Goal: Navigation & Orientation: Go to known website

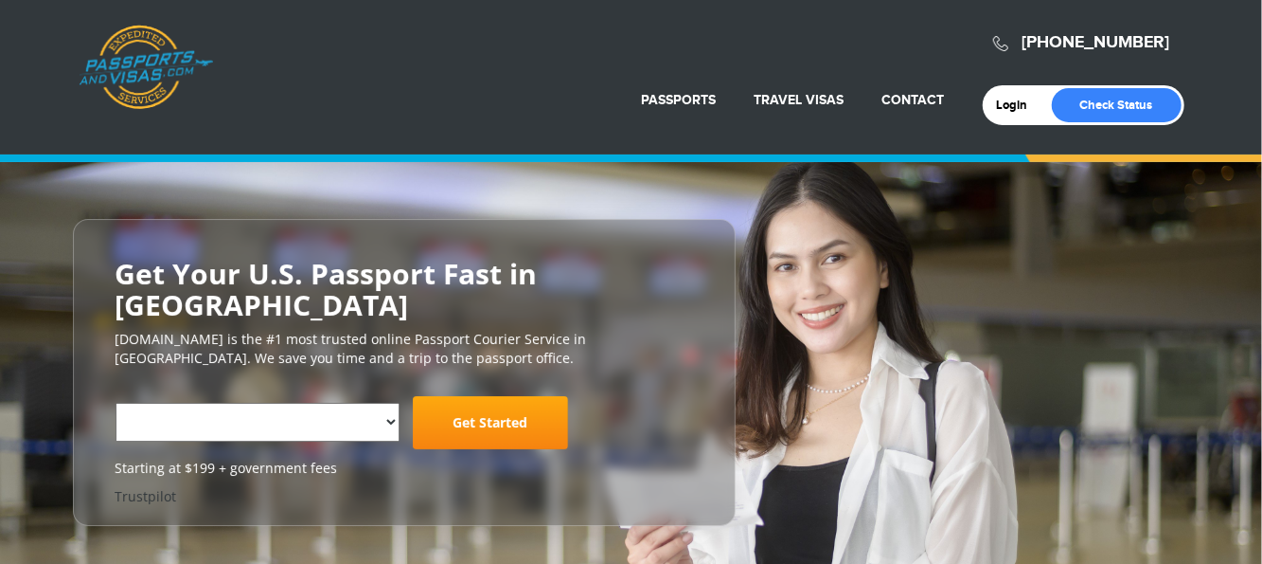
select select "**********"
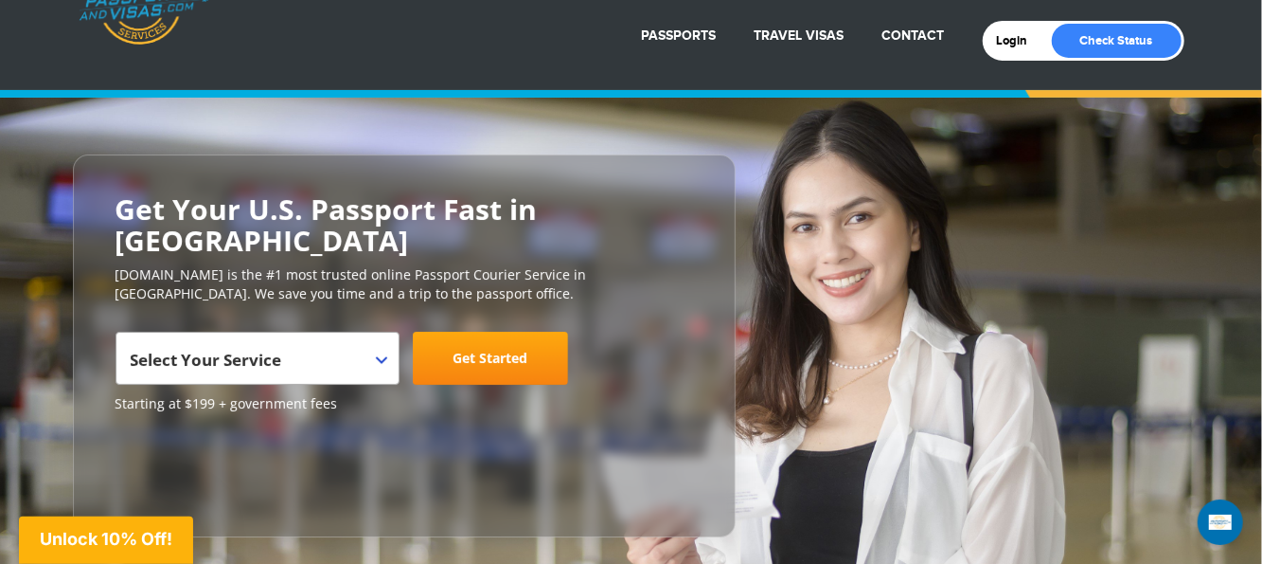
scroll to position [95, 0]
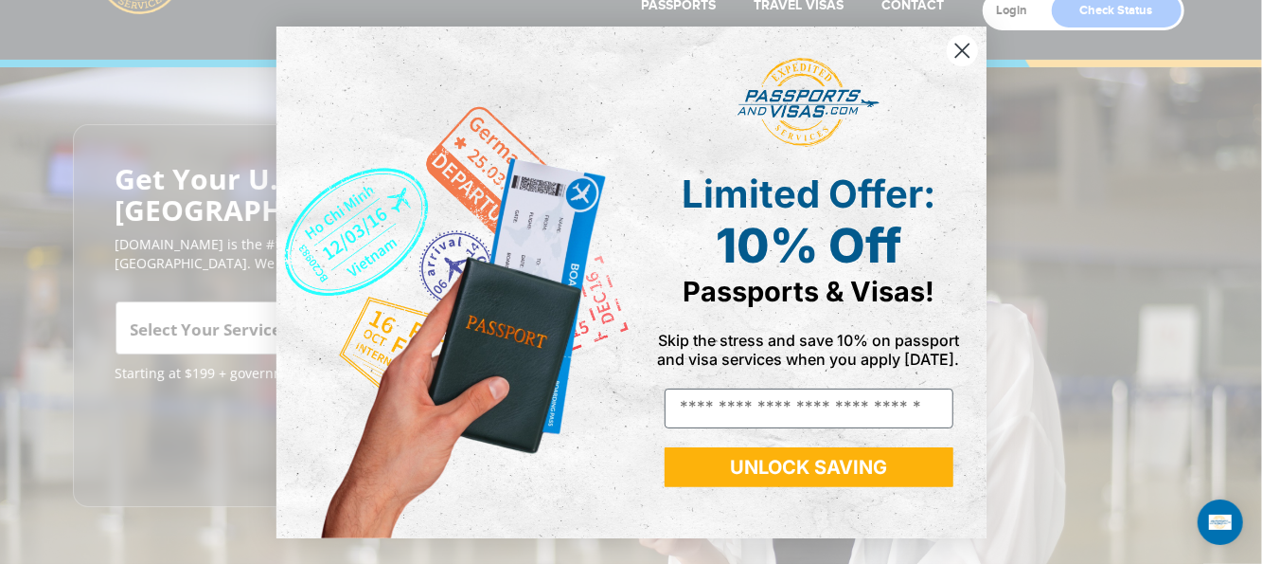
click at [942, 45] on div "Limited Offer: 10% Off Passports & Visas! Skip the stress and save 10% on passp…" at bounding box center [802, 282] width 341 height 474
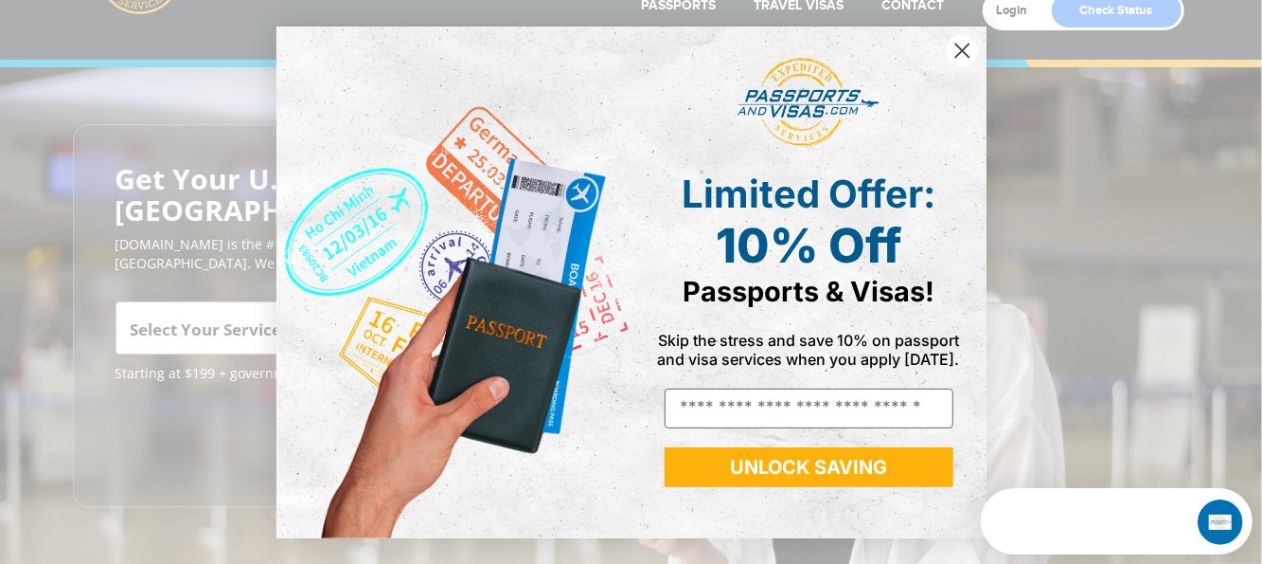
click at [948, 47] on circle "Close dialog" at bounding box center [961, 49] width 31 height 31
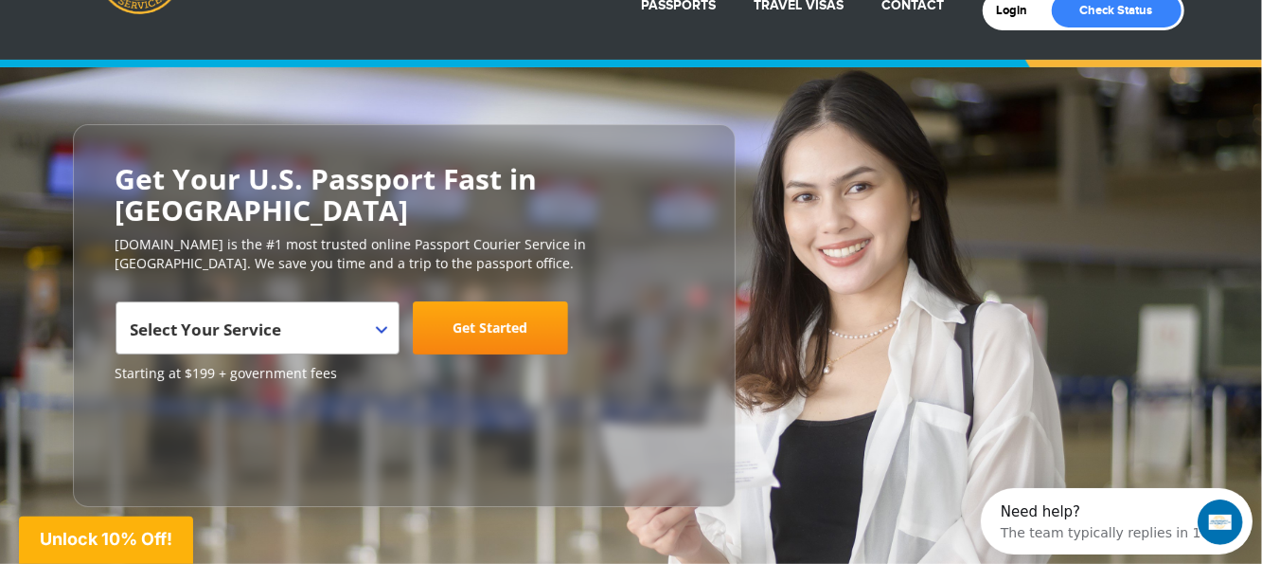
click at [383, 302] on span "Select Your Service" at bounding box center [258, 327] width 284 height 53
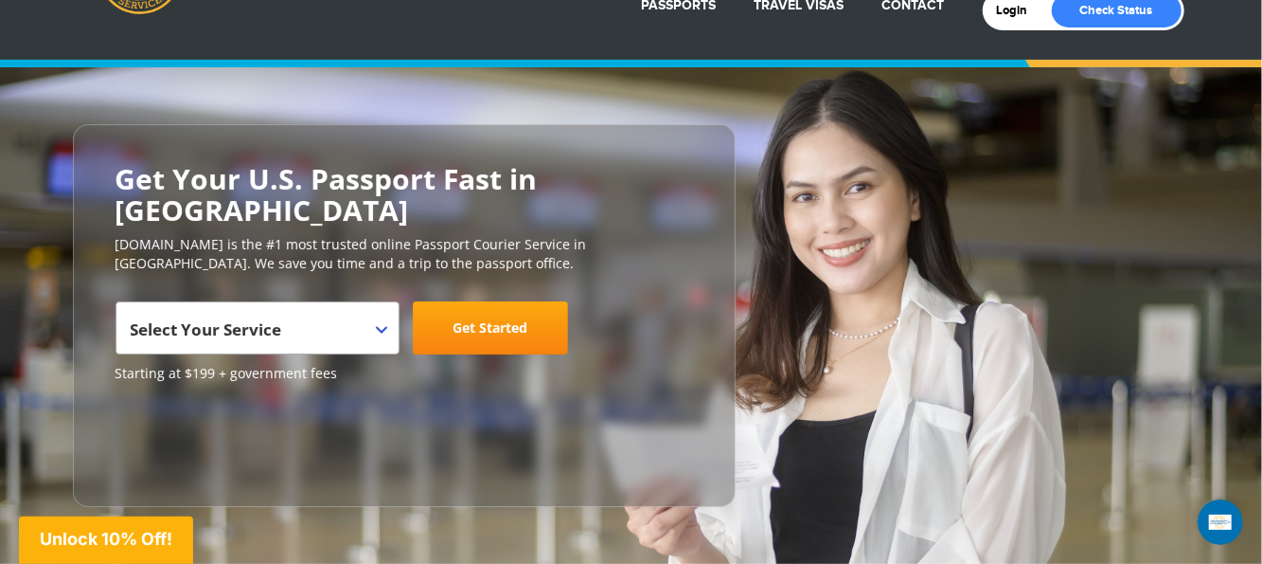
click at [383, 302] on span "Select Your Service" at bounding box center [258, 327] width 284 height 53
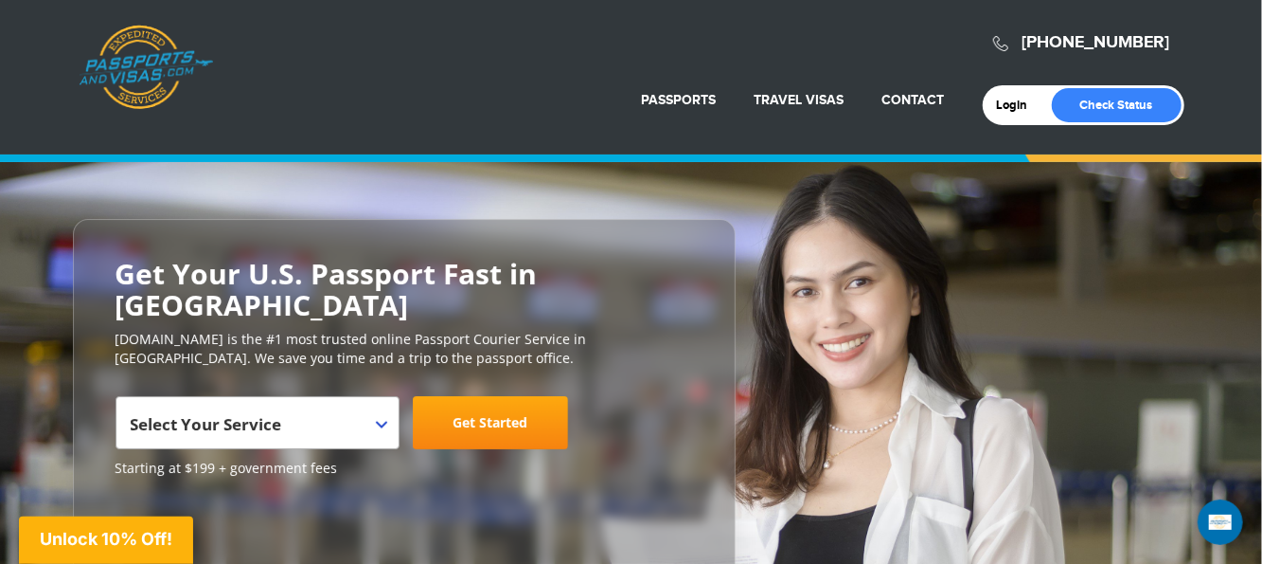
click at [143, 88] on link "Passports & Visas.com" at bounding box center [146, 67] width 134 height 85
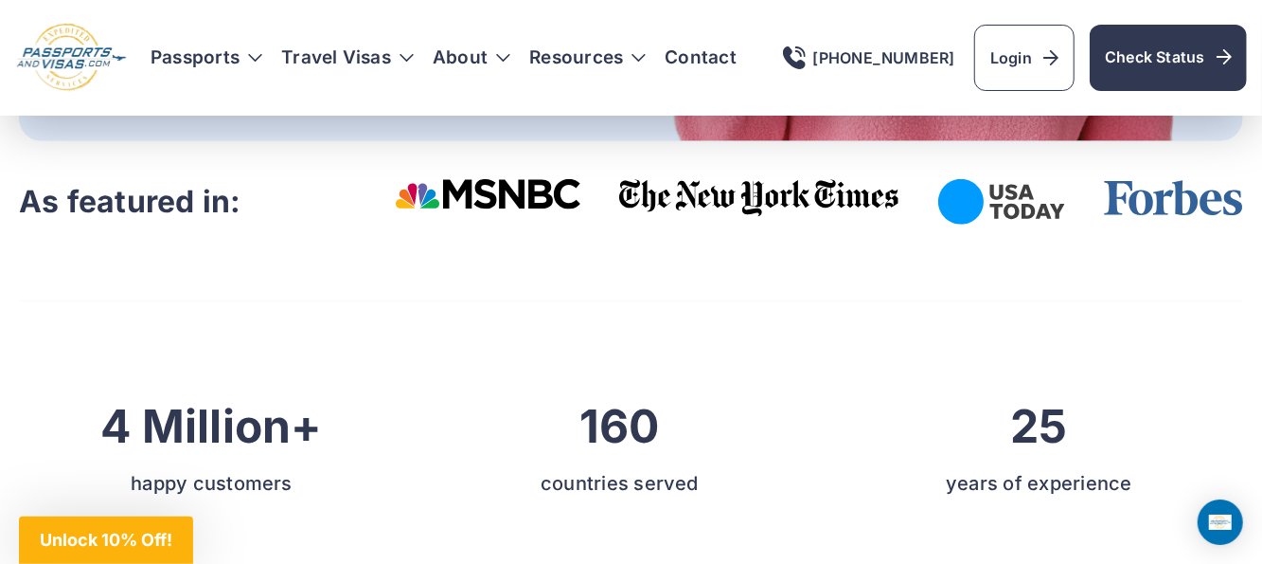
scroll to position [662, 0]
